Goal: Task Accomplishment & Management: Manage account settings

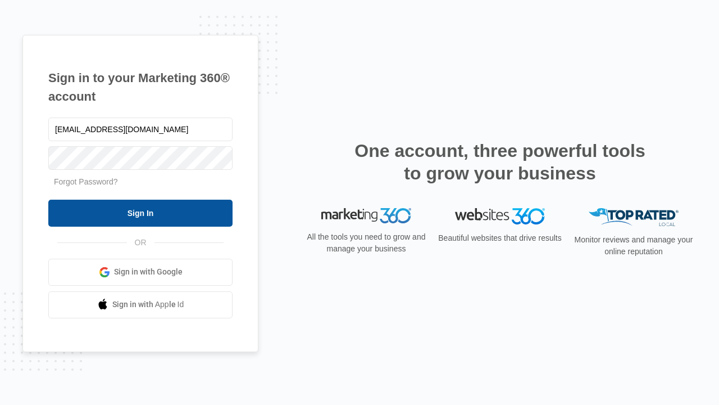
click at [141, 212] on input "Sign In" at bounding box center [140, 213] width 184 height 27
